Goal: Book appointment/travel/reservation

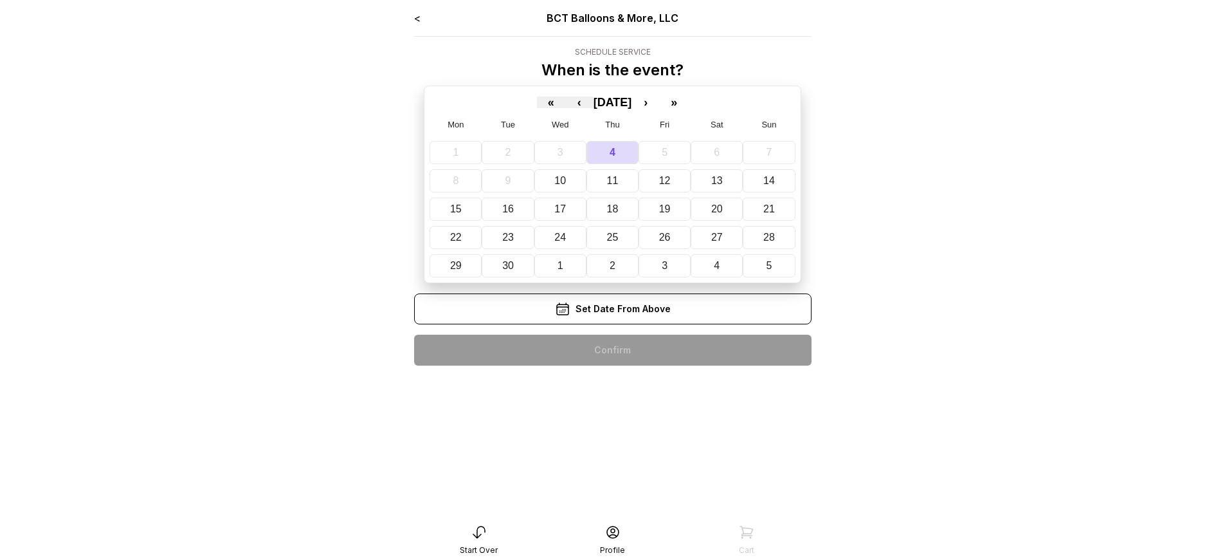
click at [612, 350] on div "< BCT Balloons & More, LLC Schedule Service When is the event? « ‹ September 20…" at bounding box center [612, 192] width 397 height 365
click at [612, 350] on div "< BCT Balloons & More, LLC Schedule Service When is the event? « ‹ [DATE] › » M…" at bounding box center [612, 192] width 397 height 365
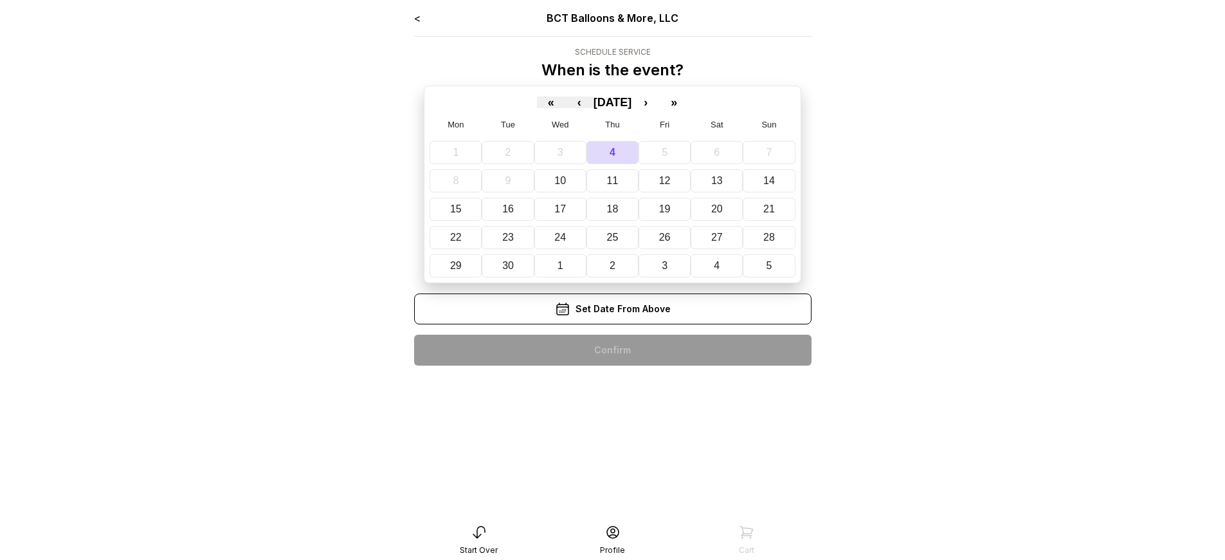
click at [612, 350] on div "< BCT Balloons & More, LLC Schedule Service When is the event? « ‹ [DATE] › » M…" at bounding box center [612, 192] width 397 height 365
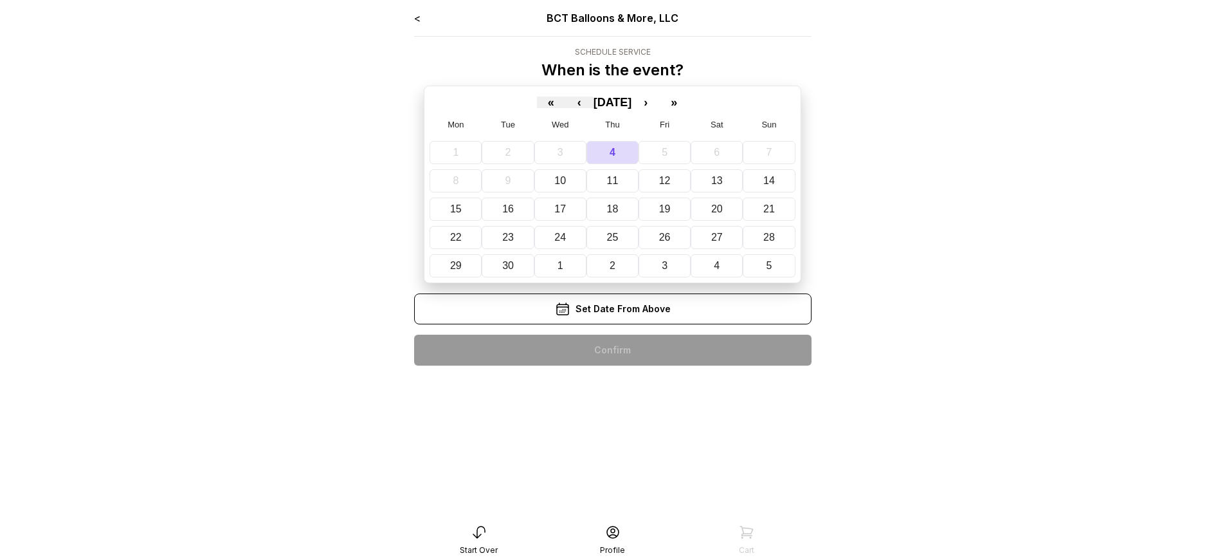
click at [612, 350] on div "< BCT Balloons & More, LLC Schedule Service When is the event? « ‹ September 20…" at bounding box center [612, 192] width 397 height 365
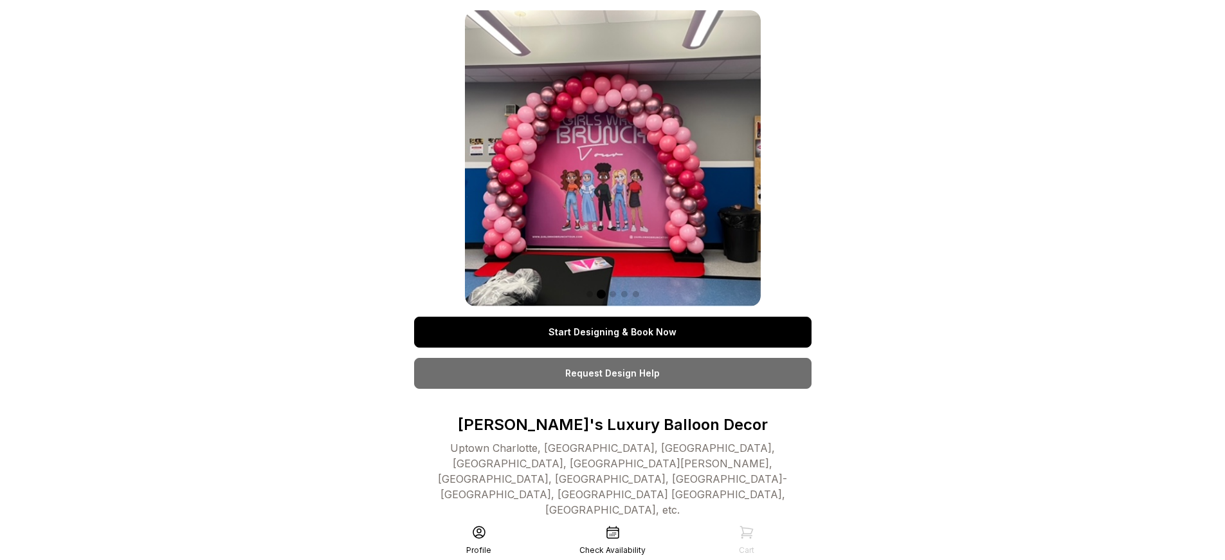
click at [612, 332] on link "Start Designing & Book Now" at bounding box center [612, 331] width 397 height 31
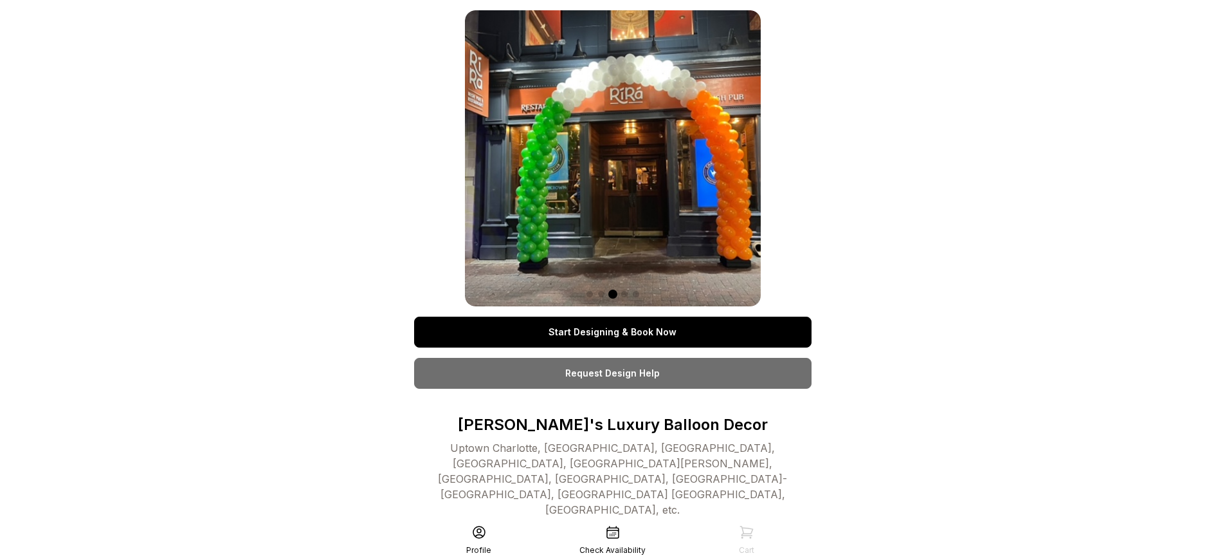
click at [612, 332] on link "Start Designing & Book Now" at bounding box center [612, 331] width 397 height 31
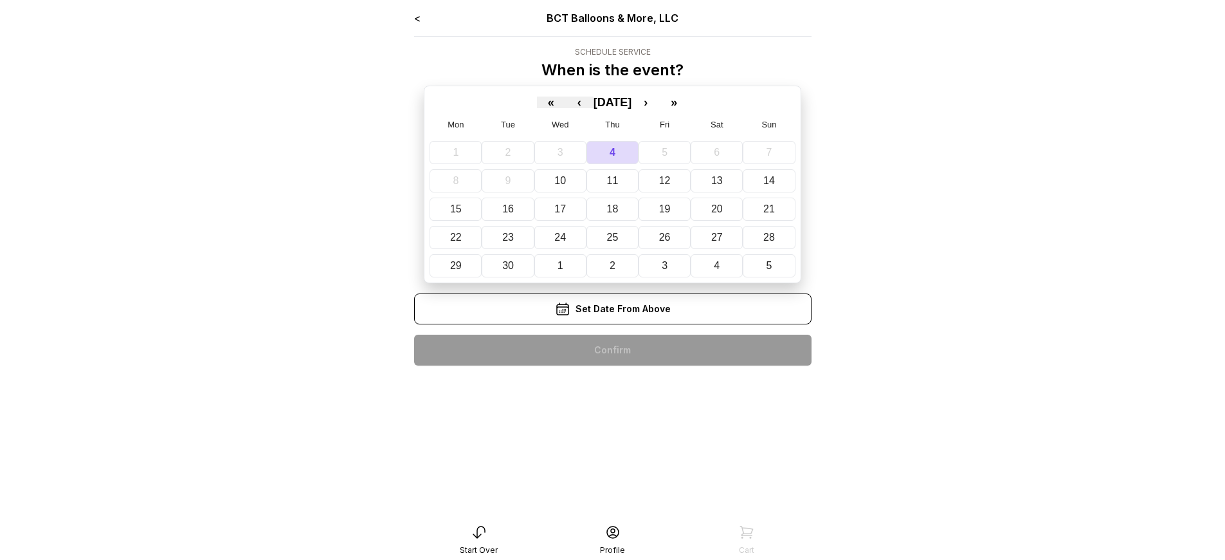
click at [612, 350] on div "< BCT Balloons & More, LLC Schedule Service When is the event? « ‹ September 20…" at bounding box center [612, 192] width 397 height 365
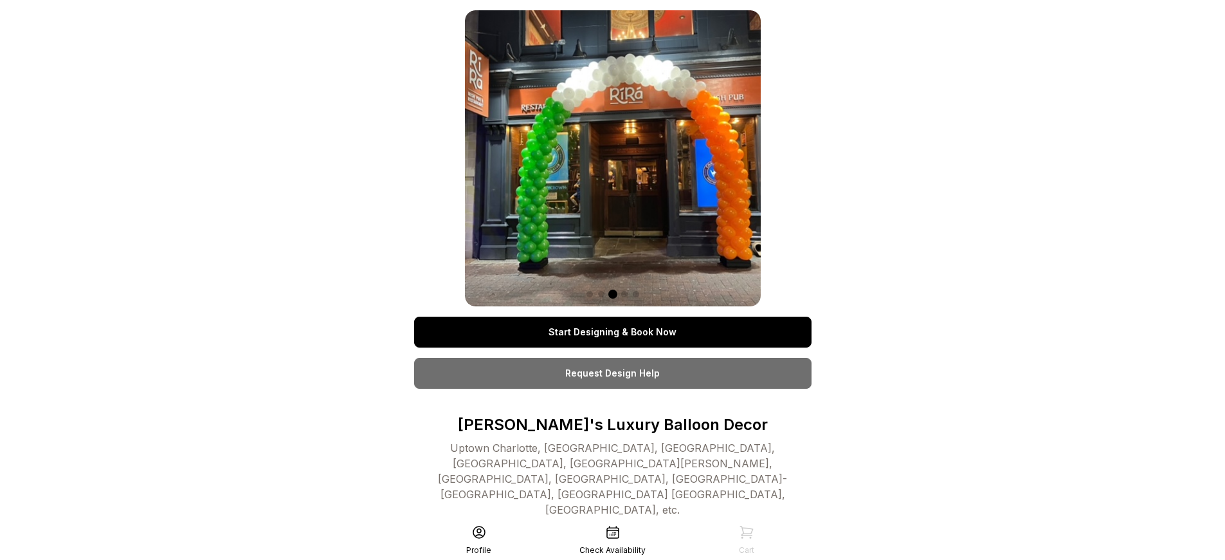
click at [612, 332] on link "Start Designing & Book Now" at bounding box center [612, 331] width 397 height 31
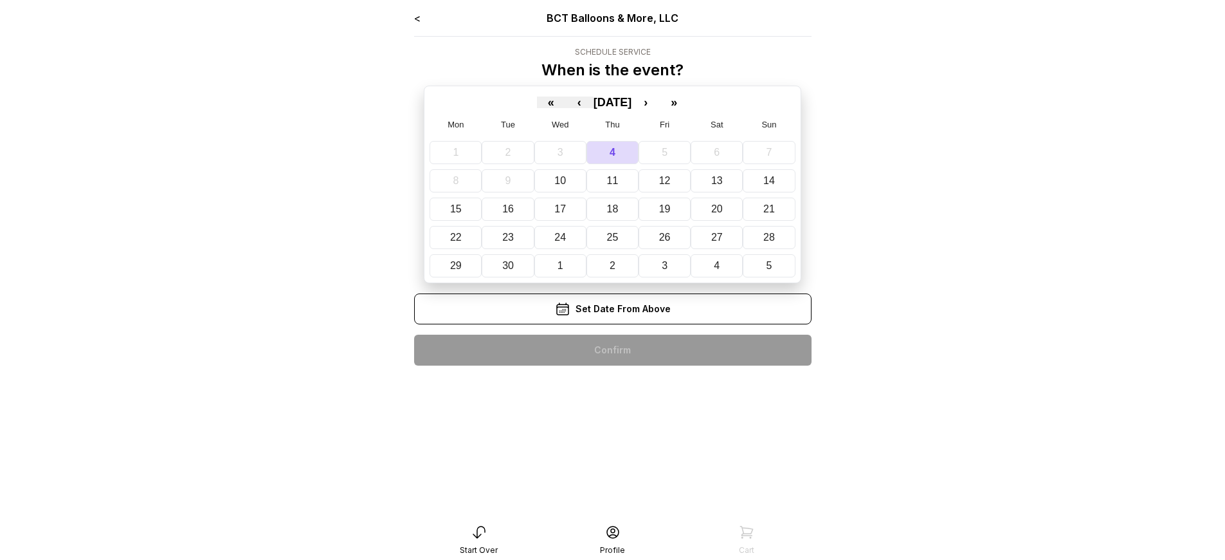
click at [612, 350] on div "< BCT Balloons & More, LLC Schedule Service When is the event? « ‹ [DATE] › » M…" at bounding box center [612, 192] width 397 height 365
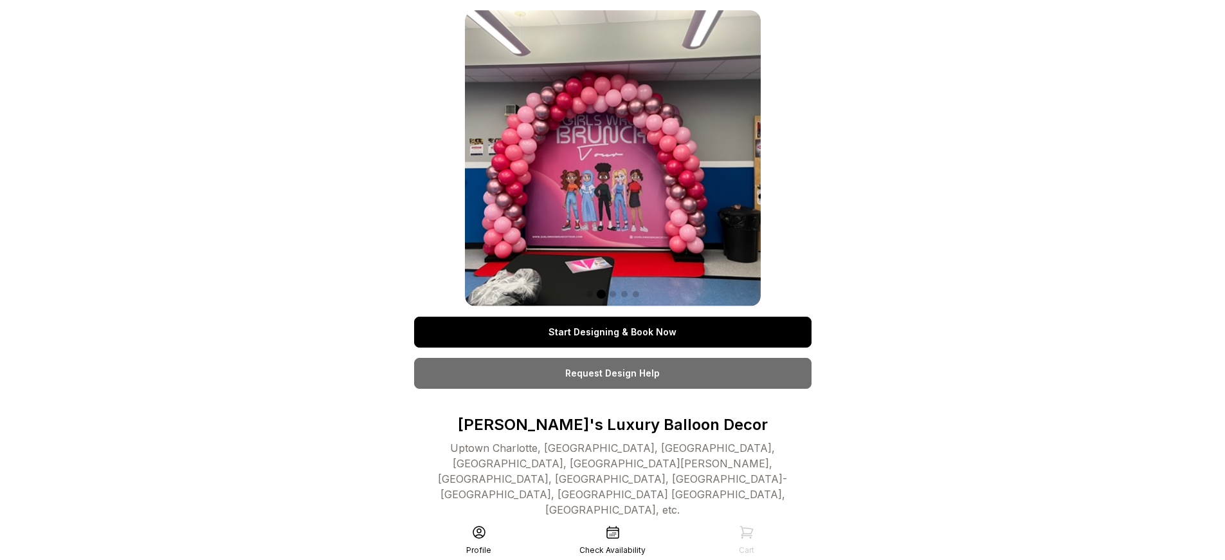
click at [612, 332] on link "Start Designing & Book Now" at bounding box center [612, 331] width 397 height 31
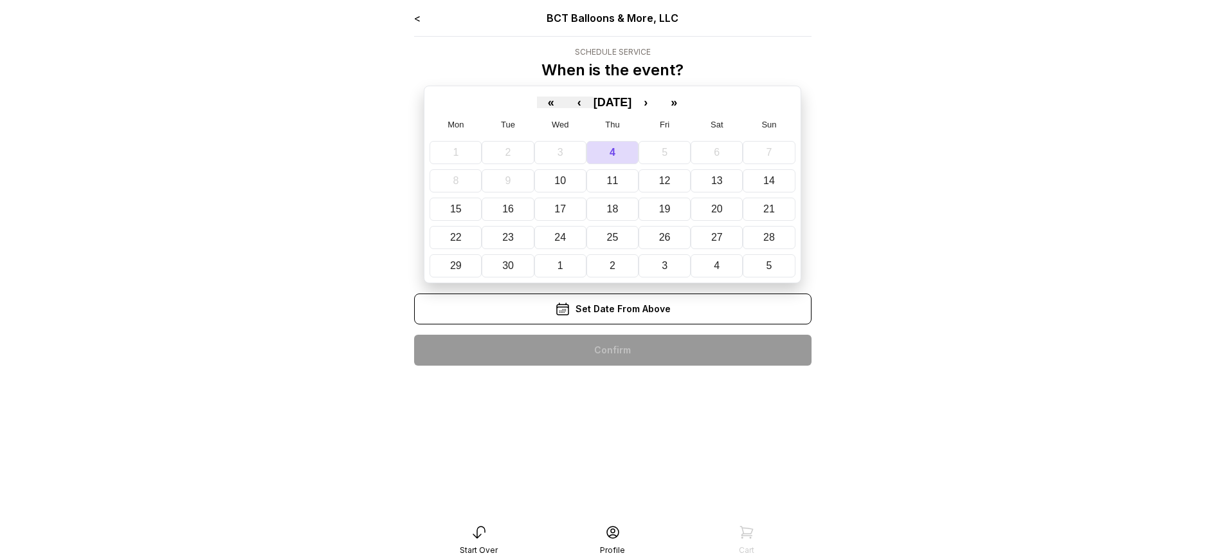
click at [612, 350] on div "< BCT Balloons & More, LLC Schedule Service When is the event? « ‹ [DATE] › » M…" at bounding box center [612, 192] width 397 height 365
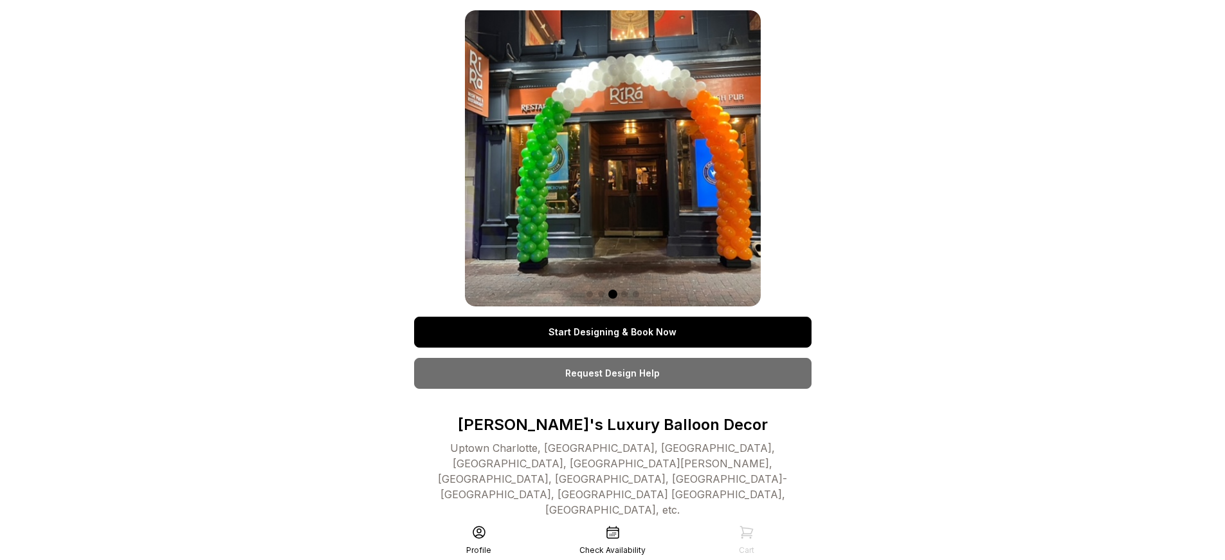
click at [612, 332] on link "Start Designing & Book Now" at bounding box center [612, 331] width 397 height 31
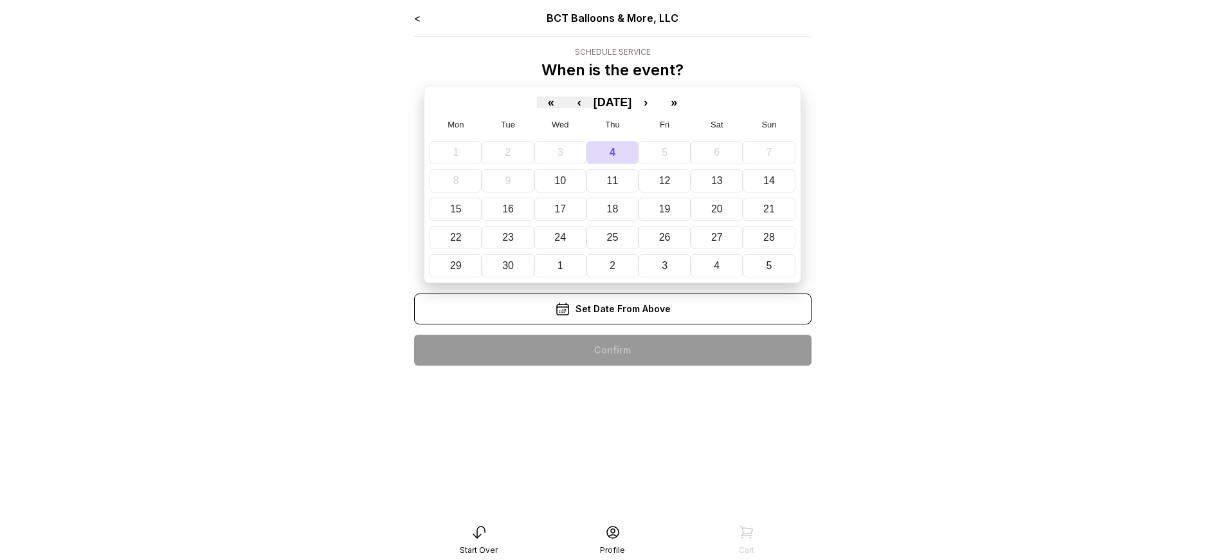
click at [612, 350] on div "< BCT Balloons & More, LLC Schedule Service When is the event? « ‹ [DATE] › » M…" at bounding box center [612, 192] width 397 height 365
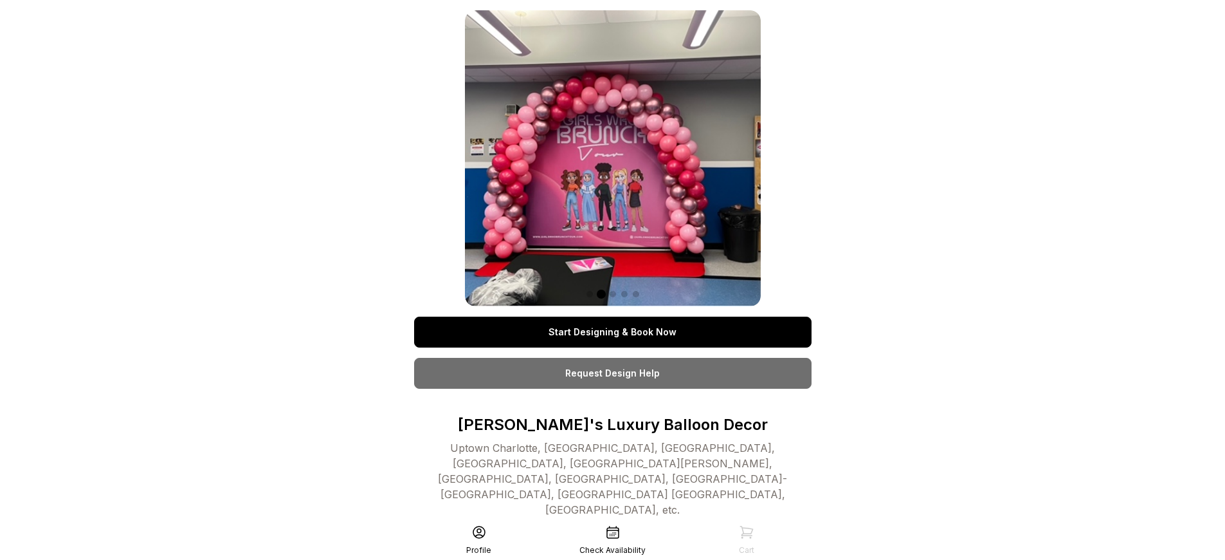
click at [612, 332] on link "Start Designing & Book Now" at bounding box center [612, 331] width 397 height 31
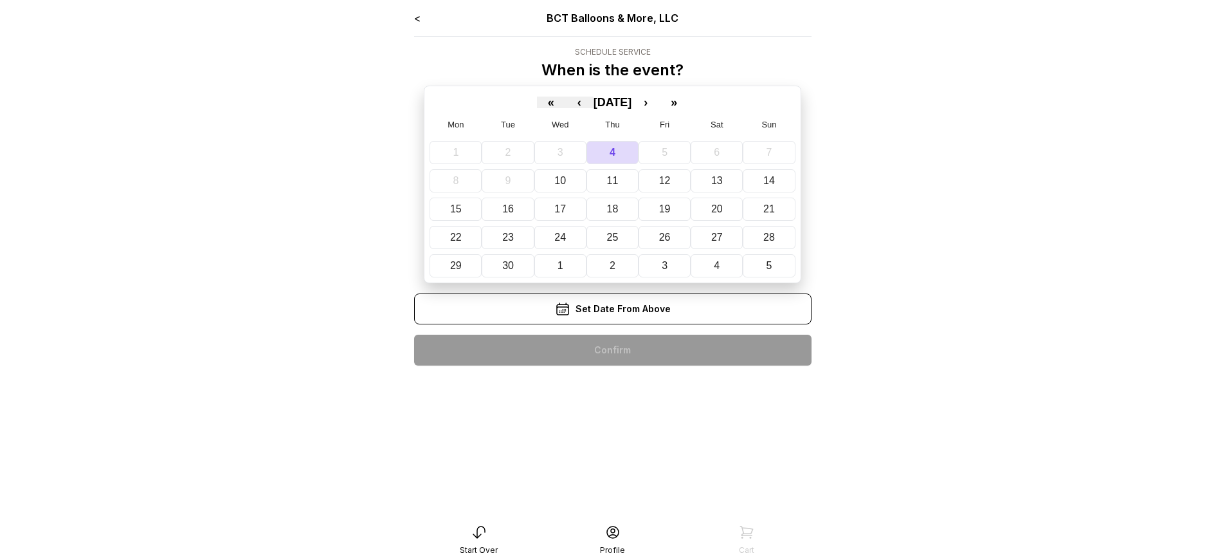
click at [612, 350] on div "< BCT Balloons & More, LLC Schedule Service When is the event? « ‹ [DATE] › » M…" at bounding box center [612, 192] width 397 height 365
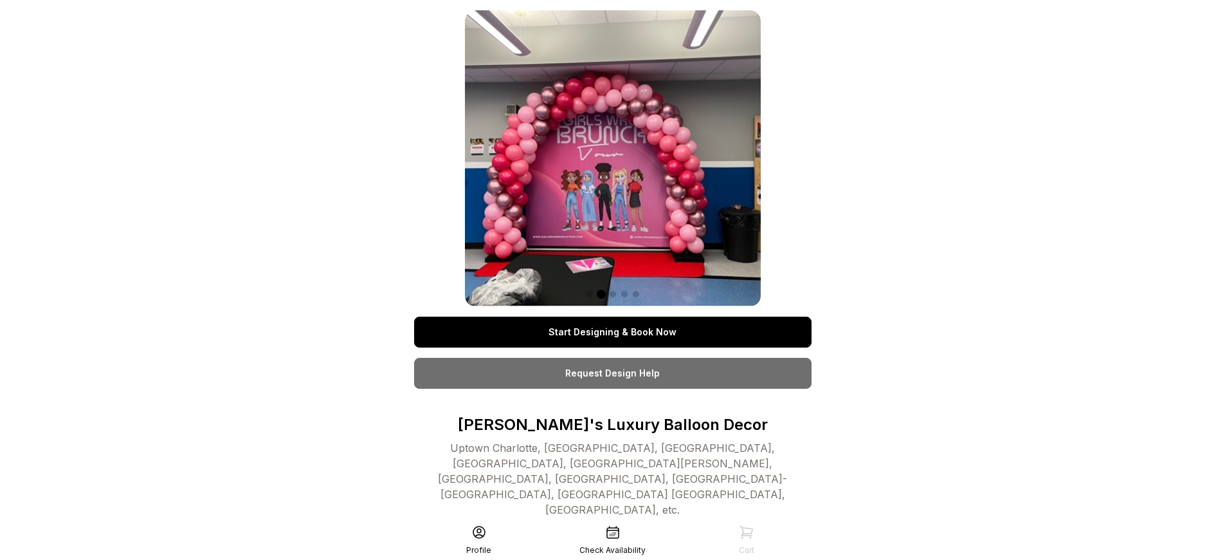
click at [612, 332] on link "Start Designing & Book Now" at bounding box center [612, 331] width 397 height 31
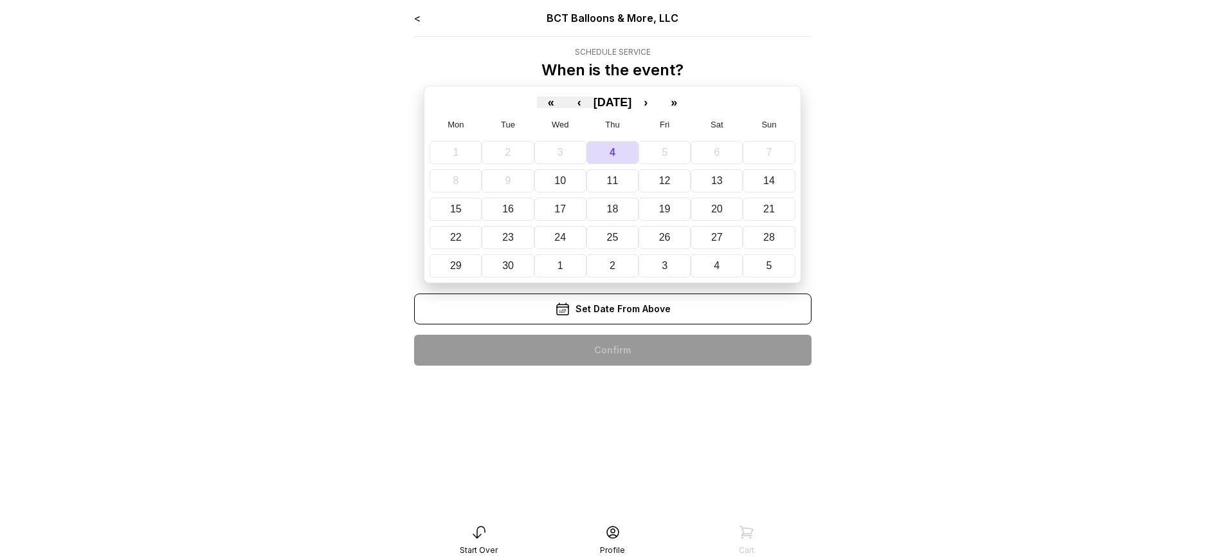
click at [612, 350] on div "< BCT Balloons & More, LLC Schedule Service When is the event? « ‹ [DATE] › » M…" at bounding box center [612, 192] width 397 height 365
